Goal: Complete application form: Complete application form

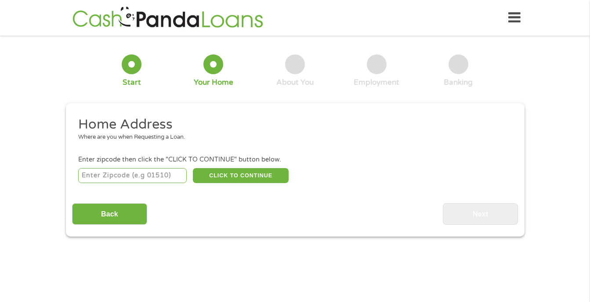
click at [153, 176] on input "number" at bounding box center [132, 175] width 109 height 15
type input "75052"
click at [232, 174] on button "CLICK TO CONTINUE" at bounding box center [241, 175] width 96 height 15
type input "75052"
type input "[GEOGRAPHIC_DATA]"
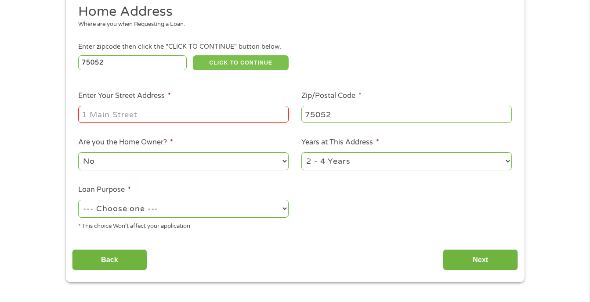
scroll to position [111, 0]
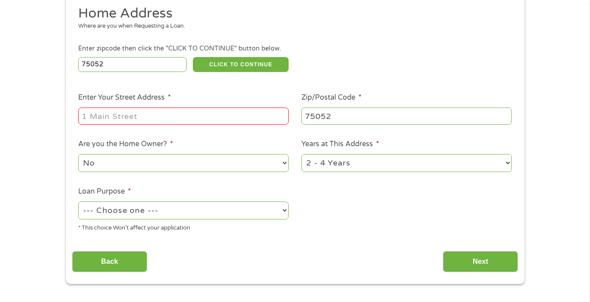
drag, startPoint x: 590, startPoint y: 106, endPoint x: 590, endPoint y: 83, distance: 22.4
click at [590, 83] on div "1 Start 2 Your Home 3 About You 4 Employment 5 Banking 6 This field is hidden w…" at bounding box center [295, 108] width 590 height 354
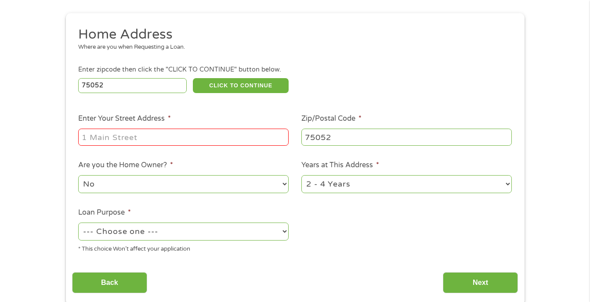
scroll to position [92, 0]
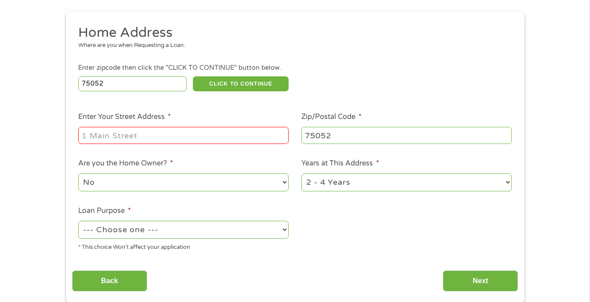
click at [239, 139] on input "Enter Your Street Address *" at bounding box center [183, 135] width 211 height 17
click at [152, 134] on input "[STREET_ADDRESS]" at bounding box center [183, 135] width 211 height 17
click at [155, 135] on input "[STREET_ADDRESS]" at bounding box center [183, 135] width 211 height 17
type input "[STREET_ADDRESS]"
click at [232, 231] on select "--- Choose one --- Pay Bills Debt Consolidation Home Improvement Major Purchase…" at bounding box center [183, 230] width 211 height 18
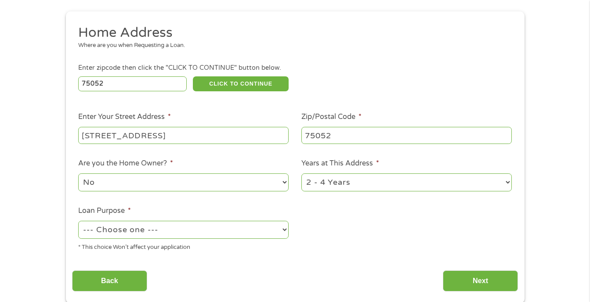
select select "paybills"
click at [78, 221] on select "--- Choose one --- Pay Bills Debt Consolidation Home Improvement Major Purchase…" at bounding box center [183, 230] width 211 height 18
click at [333, 187] on select "1 Year or less 1 - 2 Years 2 - 4 Years Over 4 Years" at bounding box center [406, 183] width 211 height 18
select select "24months"
click at [301, 174] on select "1 Year or less 1 - 2 Years 2 - 4 Years Over 4 Years" at bounding box center [406, 183] width 211 height 18
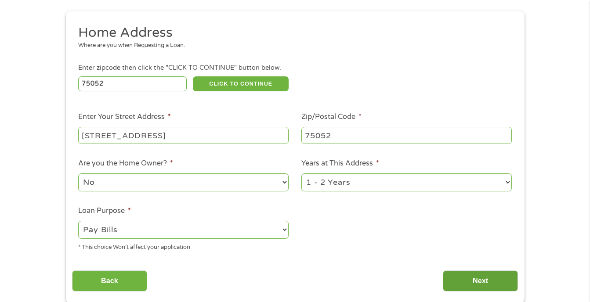
click at [462, 285] on input "Next" at bounding box center [480, 282] width 75 height 22
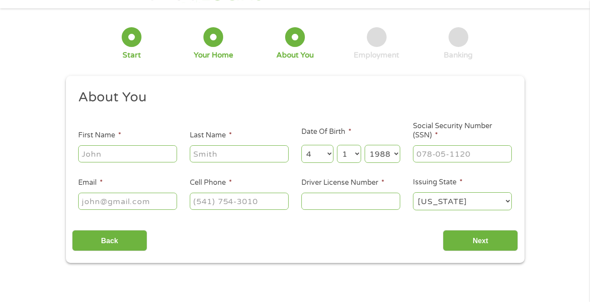
scroll to position [0, 0]
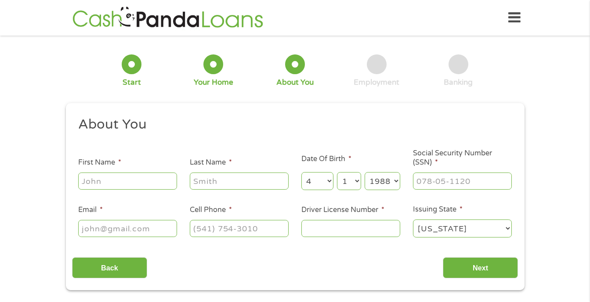
click at [120, 182] on input "First Name *" at bounding box center [127, 181] width 99 height 17
type input "[PERSON_NAME]"
type input "[EMAIL_ADDRESS][DOMAIN_NAME]"
type input "[PHONE_NUMBER]"
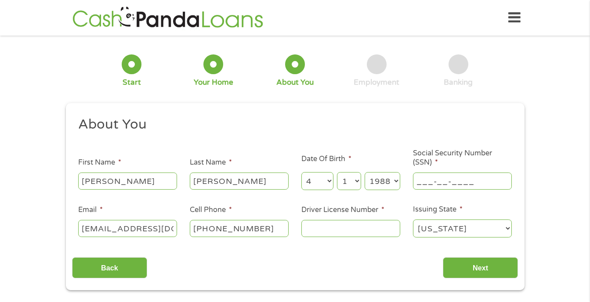
click at [439, 185] on input "___-__-____" at bounding box center [462, 181] width 99 height 17
type input "105-08-3922"
click at [133, 232] on input "[EMAIL_ADDRESS][DOMAIN_NAME]" at bounding box center [127, 228] width 99 height 17
type input "[EMAIL_ADDRESS][DOMAIN_NAME]"
click at [322, 229] on input "Driver License Number *" at bounding box center [350, 228] width 99 height 17
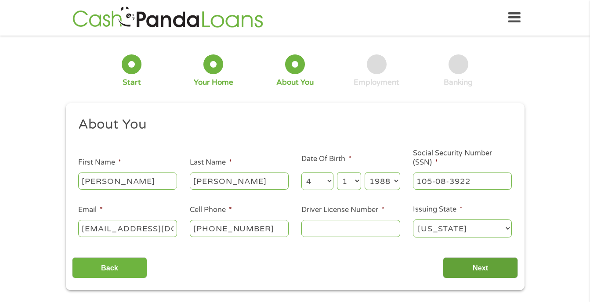
click at [480, 265] on input "Next" at bounding box center [480, 269] width 75 height 22
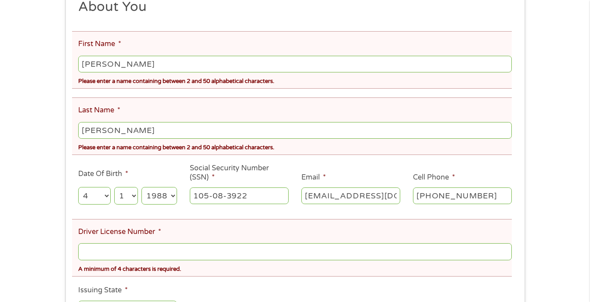
scroll to position [145, 0]
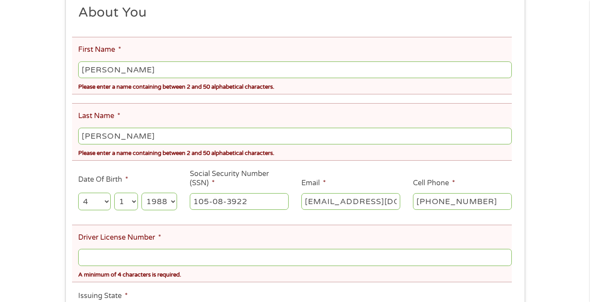
click at [142, 72] on input "[PERSON_NAME]" at bounding box center [294, 70] width 433 height 17
click at [110, 72] on input "[PERSON_NAME]" at bounding box center [294, 70] width 433 height 17
type input "[PERSON_NAME]"
click at [541, 138] on div "There was a problem with your submission. Please review the fields below. 1 Sta…" at bounding box center [295, 137] width 590 height 480
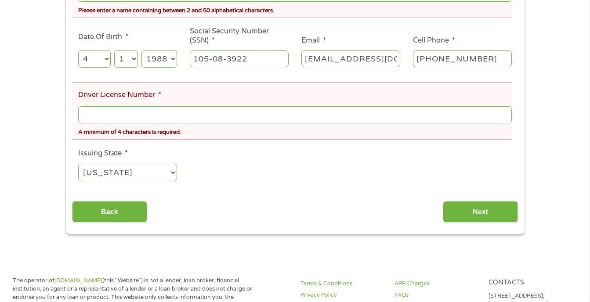
scroll to position [290, 0]
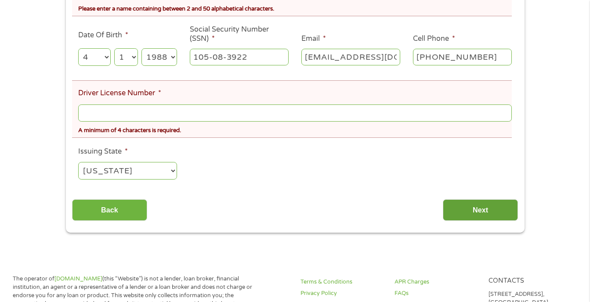
click at [482, 218] on input "Next" at bounding box center [480, 211] width 75 height 22
click at [479, 213] on input "Next" at bounding box center [480, 211] width 75 height 22
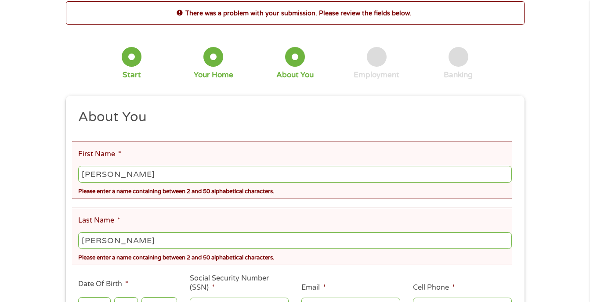
scroll to position [0, 0]
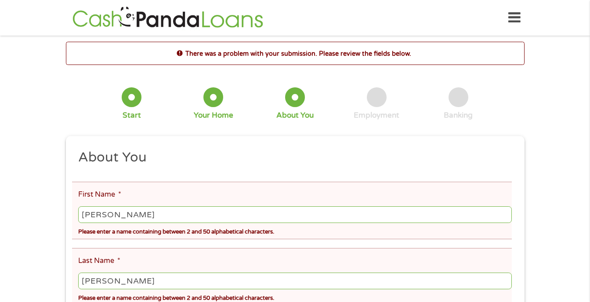
click at [324, 51] on h2 "There was a problem with your submission. Please review the fields below." at bounding box center [295, 54] width 458 height 10
click at [490, 18] on div "Home Get Loan Offer How it works FAQs Blog Cash Loans Quick Loans Online Loans …" at bounding box center [295, 18] width 451 height 28
click at [512, 18] on icon at bounding box center [514, 18] width 12 height 22
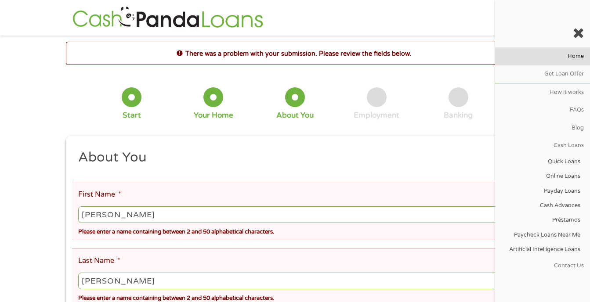
click at [577, 52] on link "Home" at bounding box center [542, 56] width 95 height 18
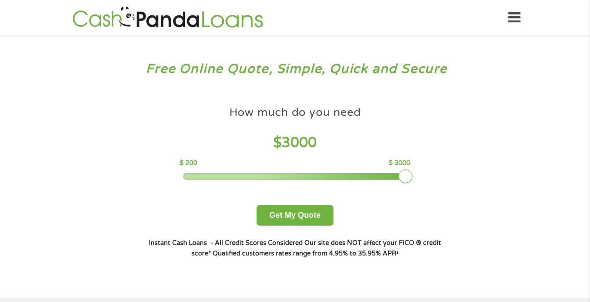
drag, startPoint x: 247, startPoint y: 177, endPoint x: 462, endPoint y: 252, distance: 227.7
click at [462, 252] on div "How much do you need? $300 $500 $750 $900 $1000 $1500 $2000 $2500 $3000 Other a…" at bounding box center [295, 179] width 336 height 185
click at [283, 221] on button "Get My Quote" at bounding box center [295, 215] width 77 height 21
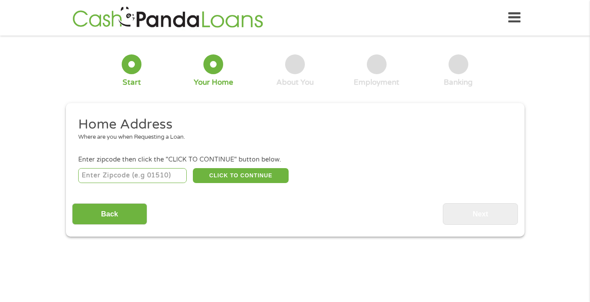
click at [152, 177] on input "number" at bounding box center [132, 175] width 109 height 15
type input "75052"
select select "Texas"
click at [227, 176] on button "CLICK TO CONTINUE" at bounding box center [241, 175] width 96 height 15
type input "75052"
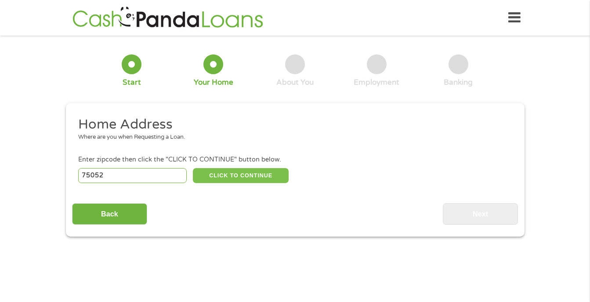
type input "Grand Prairie"
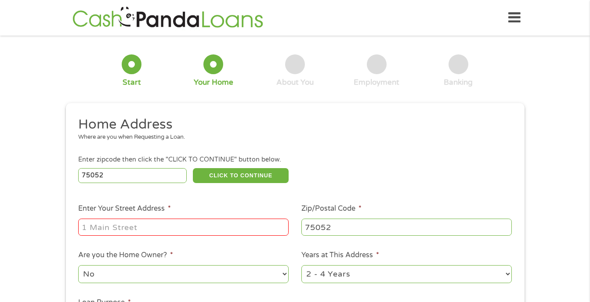
click at [281, 226] on input "Enter Your Street Address *" at bounding box center [183, 227] width 211 height 17
type input "2955 Alouette Dr, Grand Prairie, TX 75052, USA"
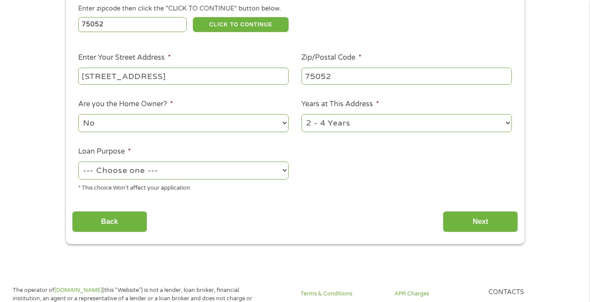
scroll to position [170, 0]
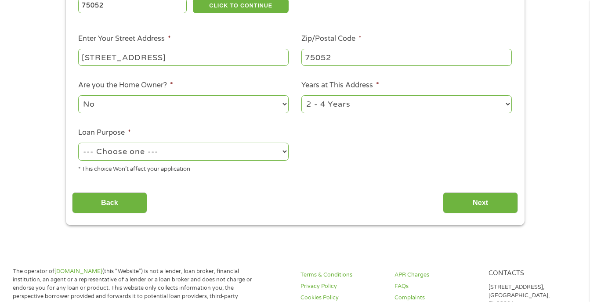
click at [221, 149] on select "--- Choose one --- Pay Bills Debt Consolidation Home Improvement Major Purchase…" at bounding box center [183, 152] width 211 height 18
select select "paybills"
click at [78, 143] on select "--- Choose one --- Pay Bills Debt Consolidation Home Improvement Major Purchase…" at bounding box center [183, 152] width 211 height 18
click at [459, 206] on input "Next" at bounding box center [480, 203] width 75 height 22
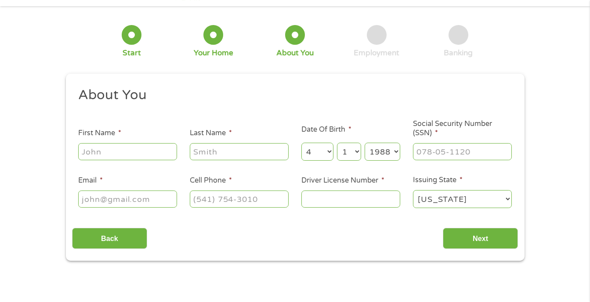
scroll to position [0, 0]
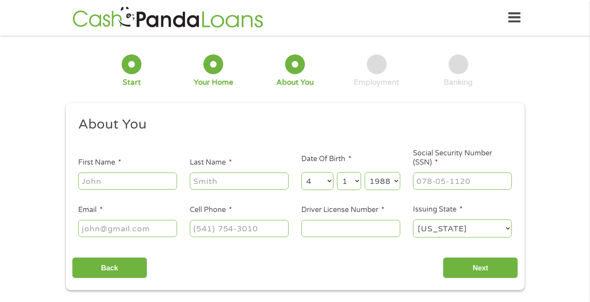
click at [320, 232] on input "Driver License Number *" at bounding box center [350, 228] width 99 height 17
click at [364, 207] on label "Driver License Number *" at bounding box center [342, 210] width 83 height 9
click at [364, 220] on input "Driver License Number *" at bounding box center [350, 228] width 99 height 17
